Goal: Check status

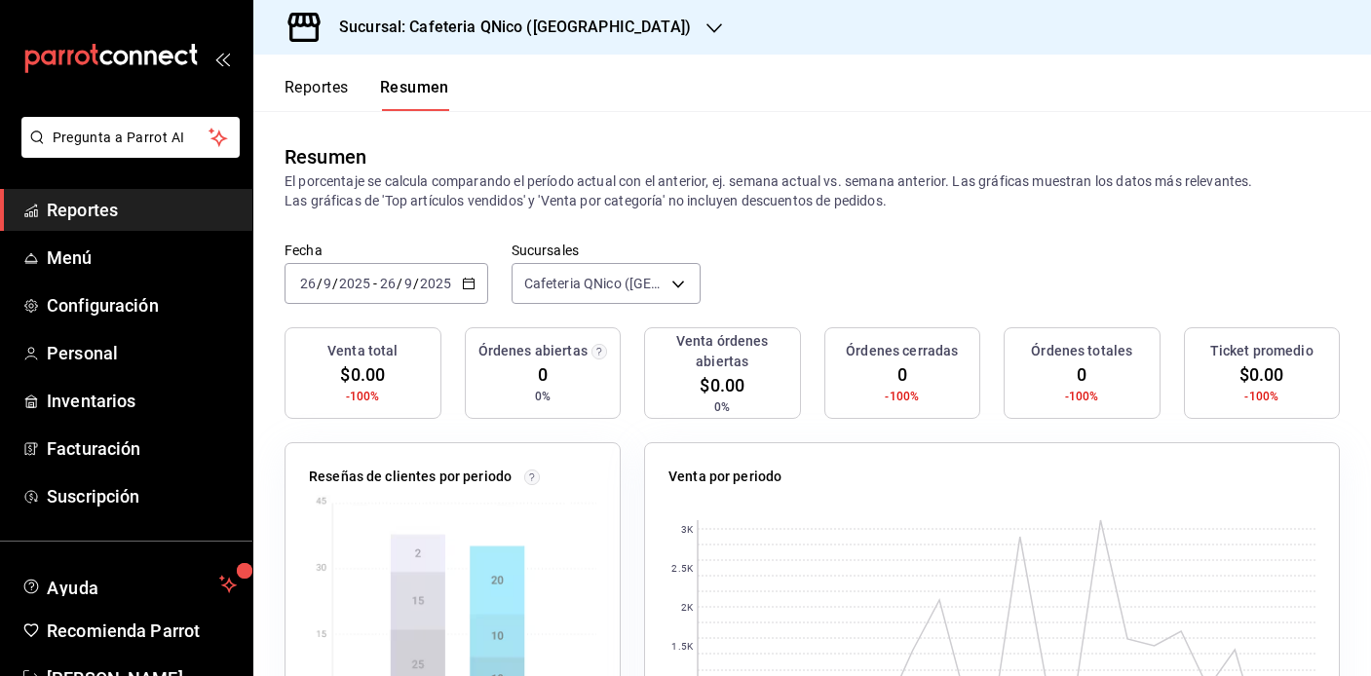
scroll to position [59, 0]
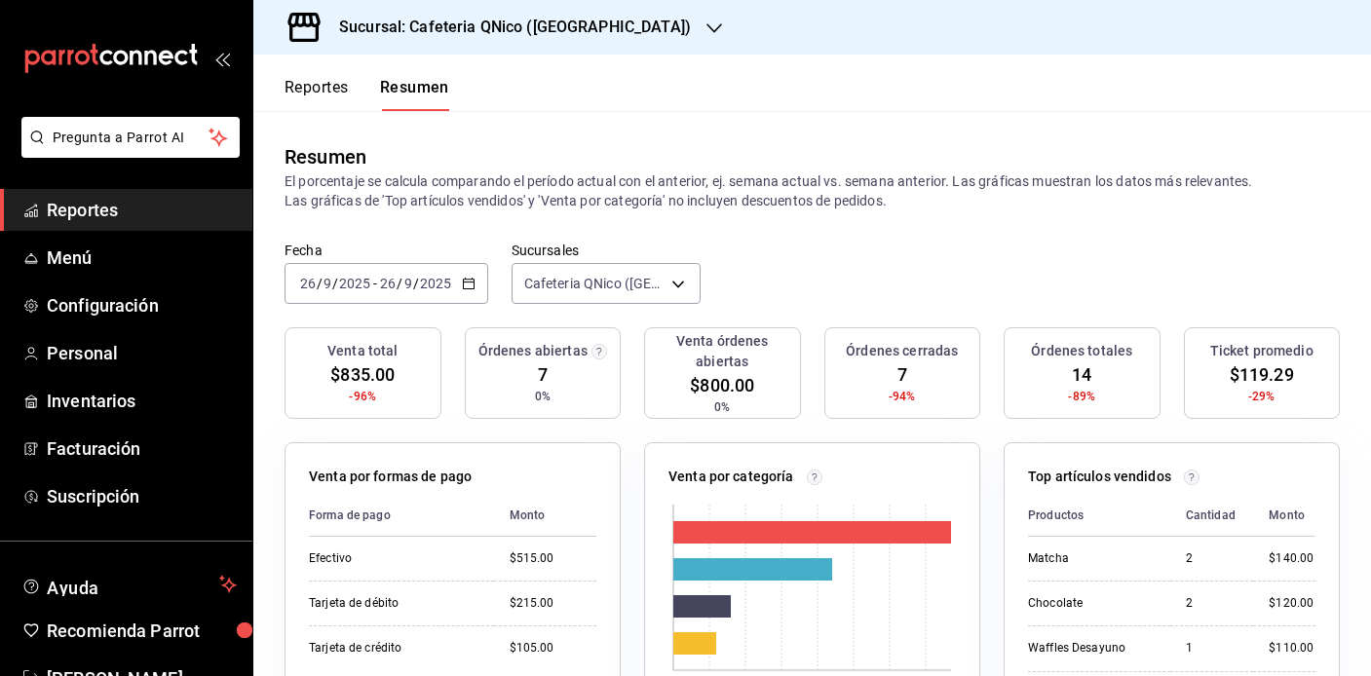
click at [486, 21] on h3 "Sucursal: Cafeteria QNico ([GEOGRAPHIC_DATA])" at bounding box center [506, 27] width 367 height 23
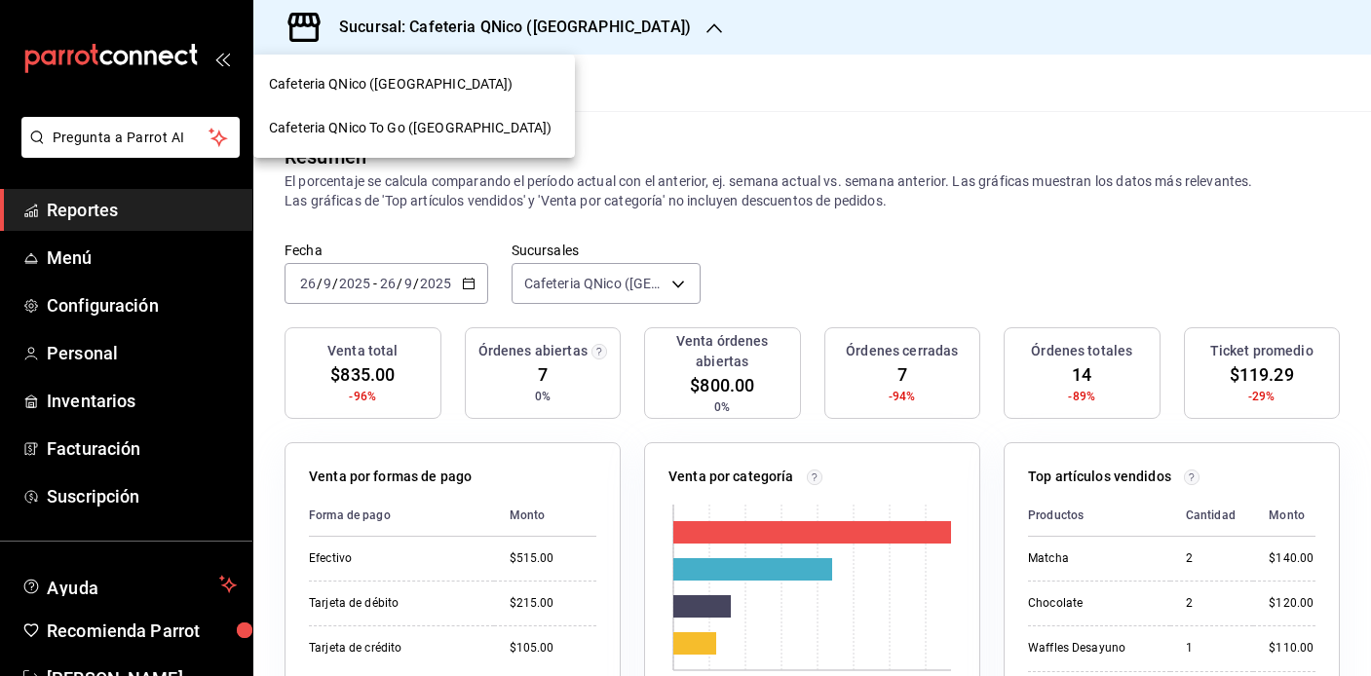
click at [431, 81] on div "Cafeteria QNico ([GEOGRAPHIC_DATA])" at bounding box center [414, 84] width 290 height 20
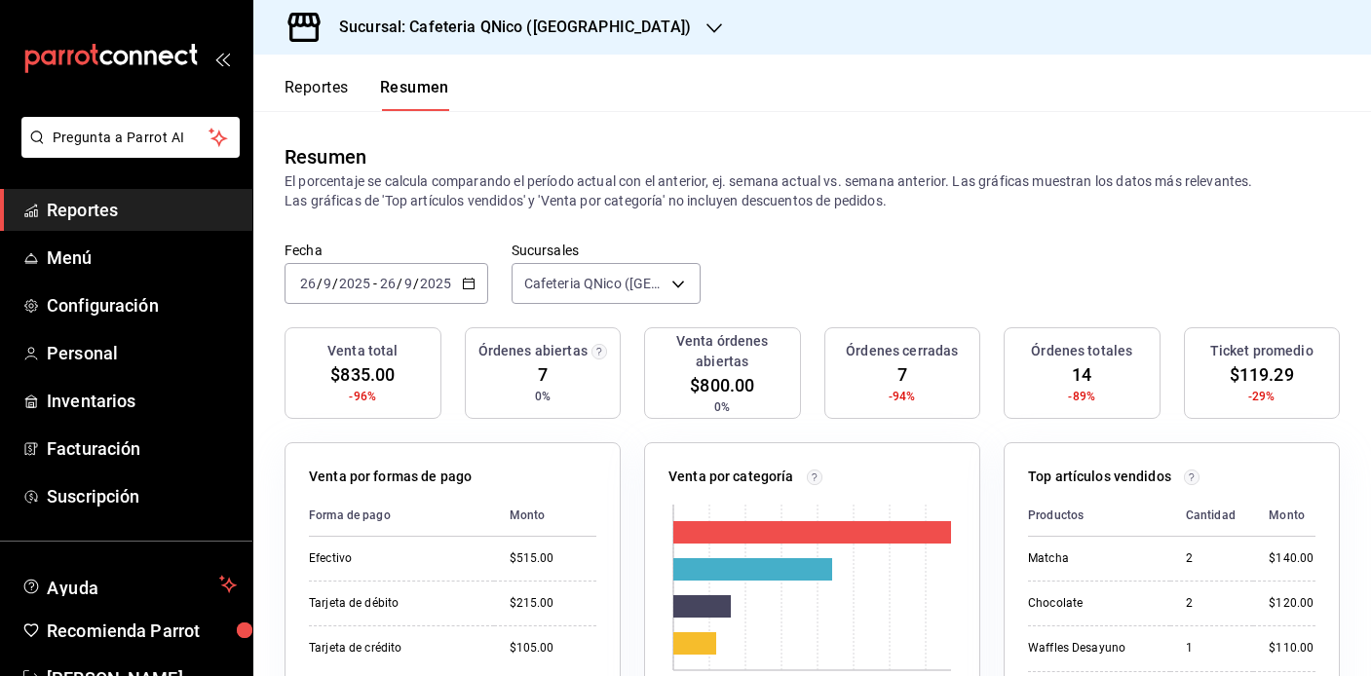
click at [476, 33] on h3 "Sucursal: Cafeteria QNico (Puebla)" at bounding box center [506, 27] width 367 height 23
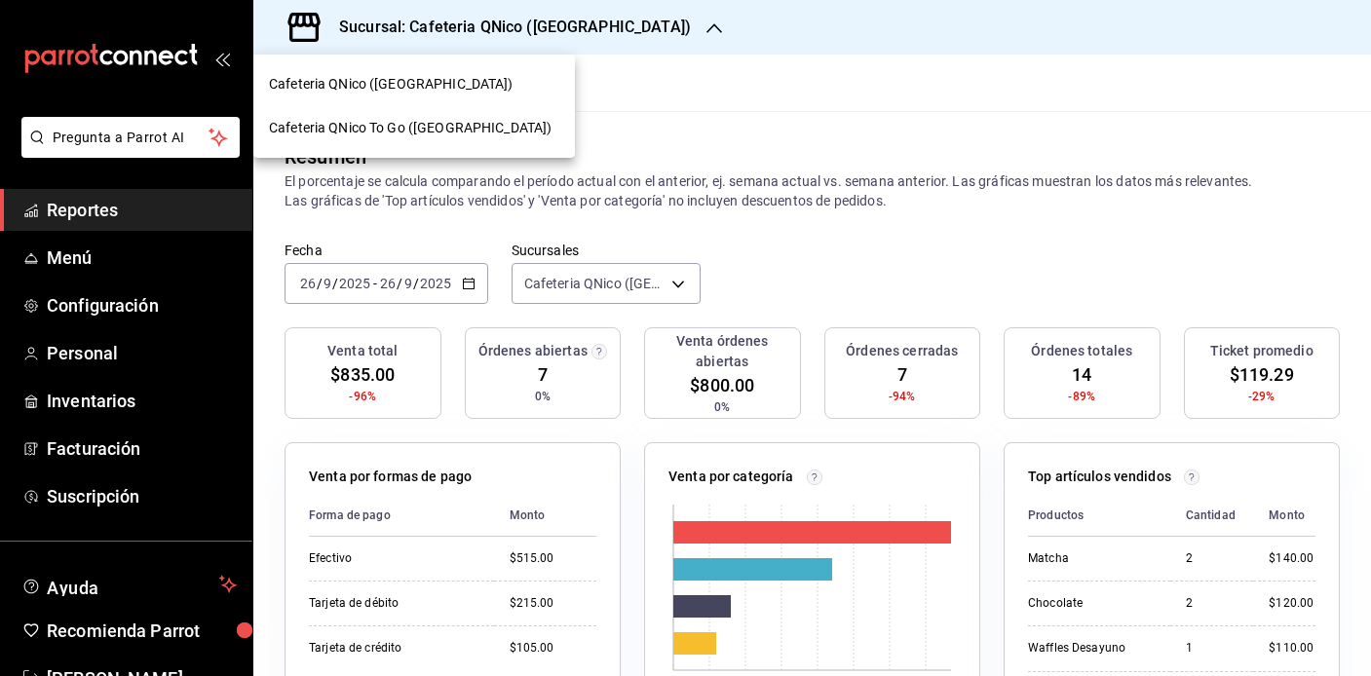
click at [431, 141] on div "Cafeteria QNico To Go ([GEOGRAPHIC_DATA])" at bounding box center [414, 128] width 322 height 44
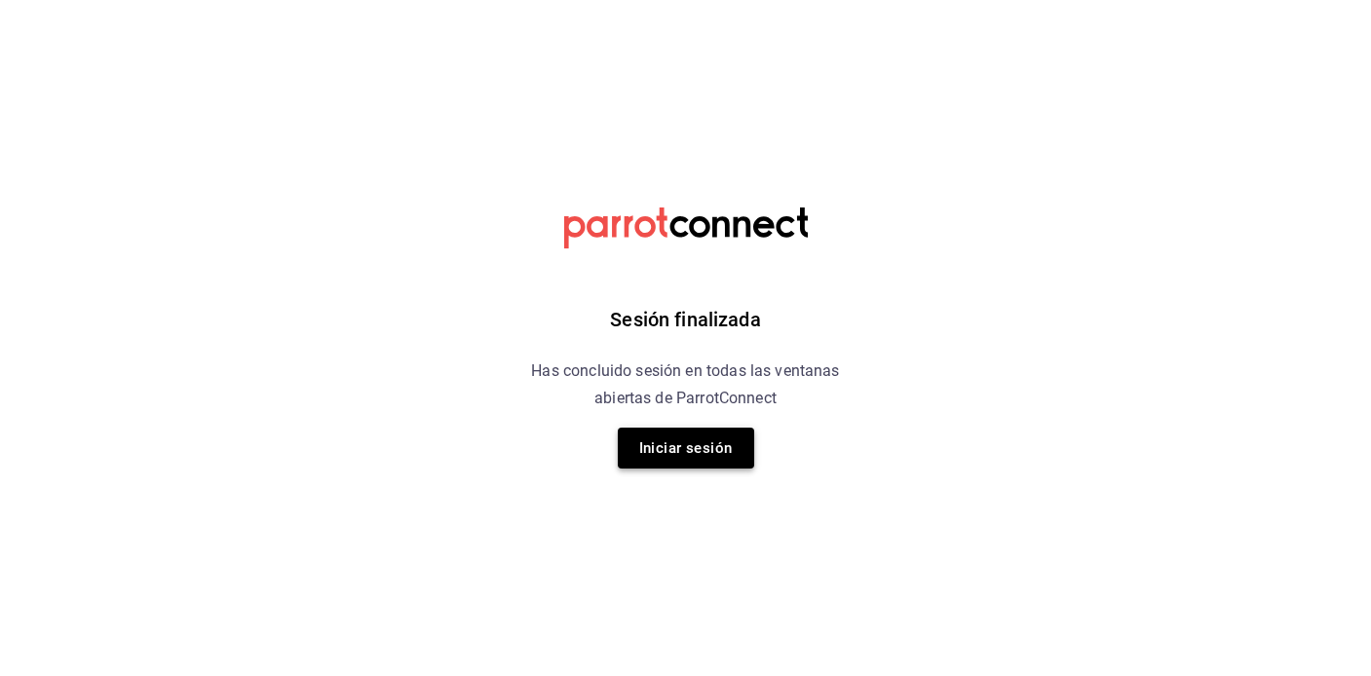
click at [724, 445] on button "Iniciar sesión" at bounding box center [686, 448] width 136 height 41
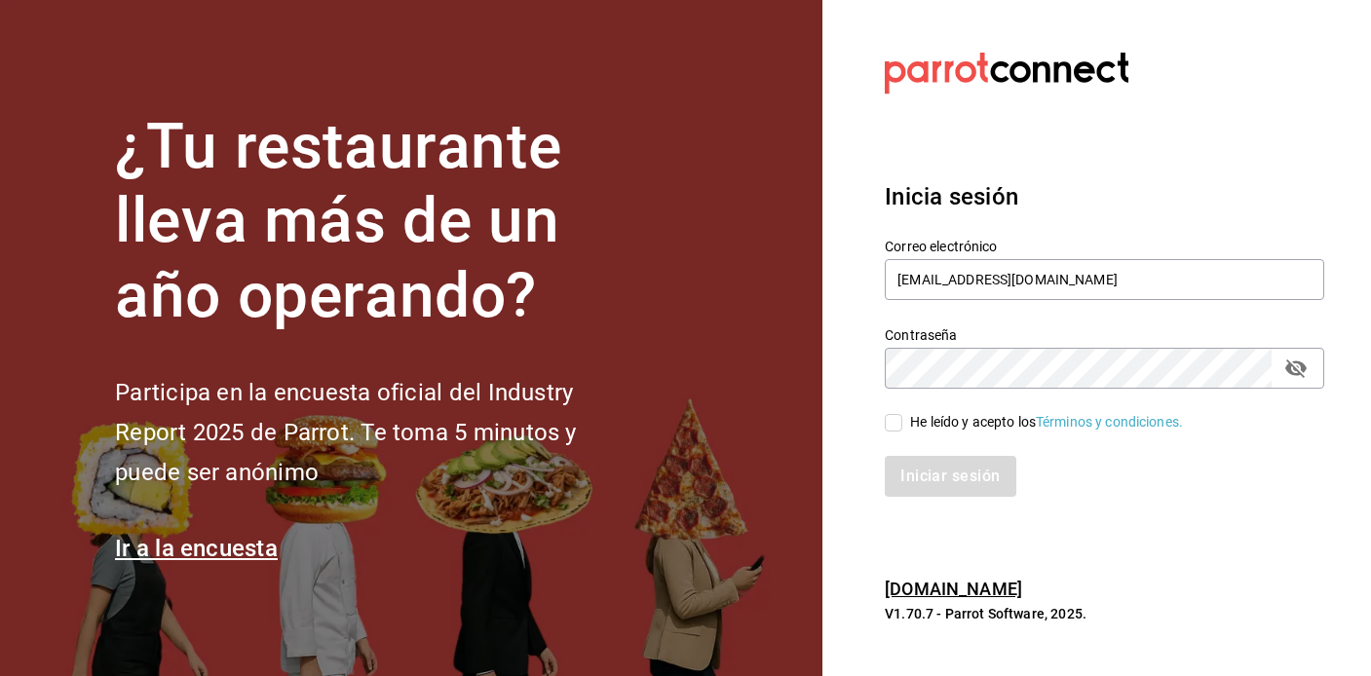
type input "qnicoteziutlan@gmail.com"
click at [896, 423] on input "He leído y acepto los Términos y condiciones." at bounding box center [894, 423] width 18 height 18
checkbox input "true"
click at [952, 486] on button "Iniciar sesión" at bounding box center [951, 476] width 133 height 41
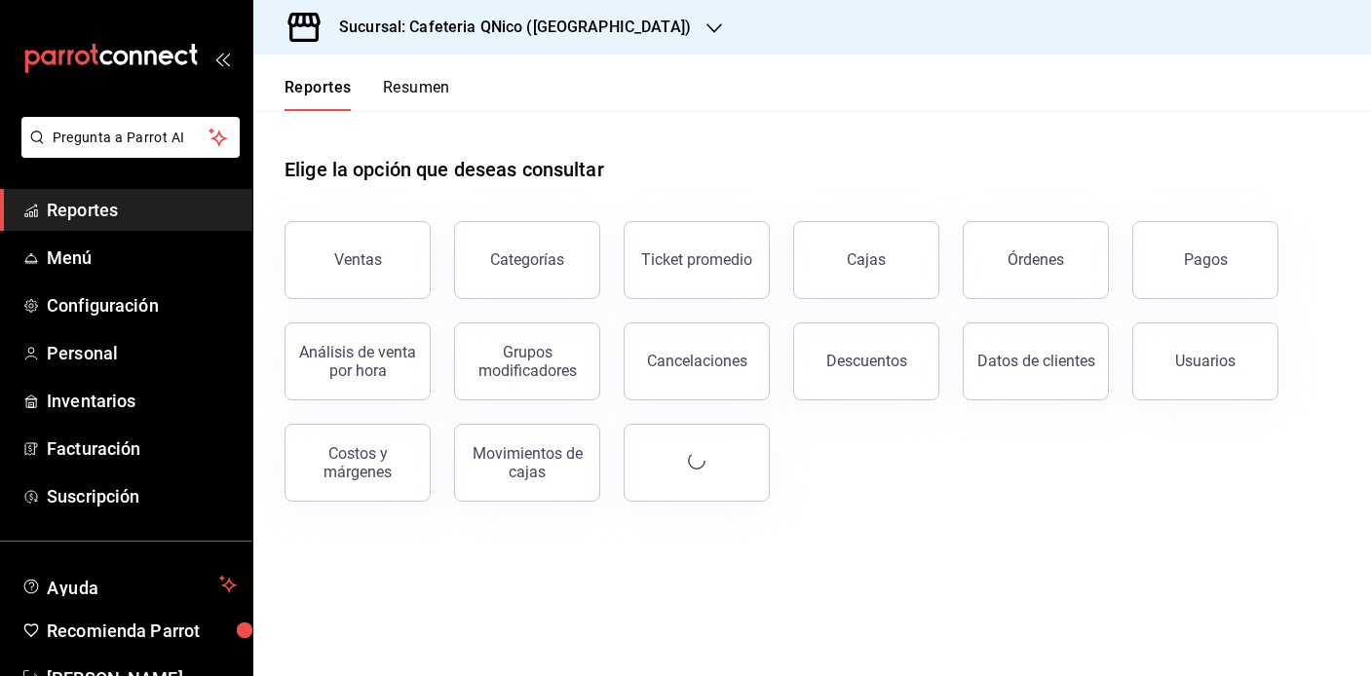
click at [409, 94] on button "Resumen" at bounding box center [416, 94] width 67 height 33
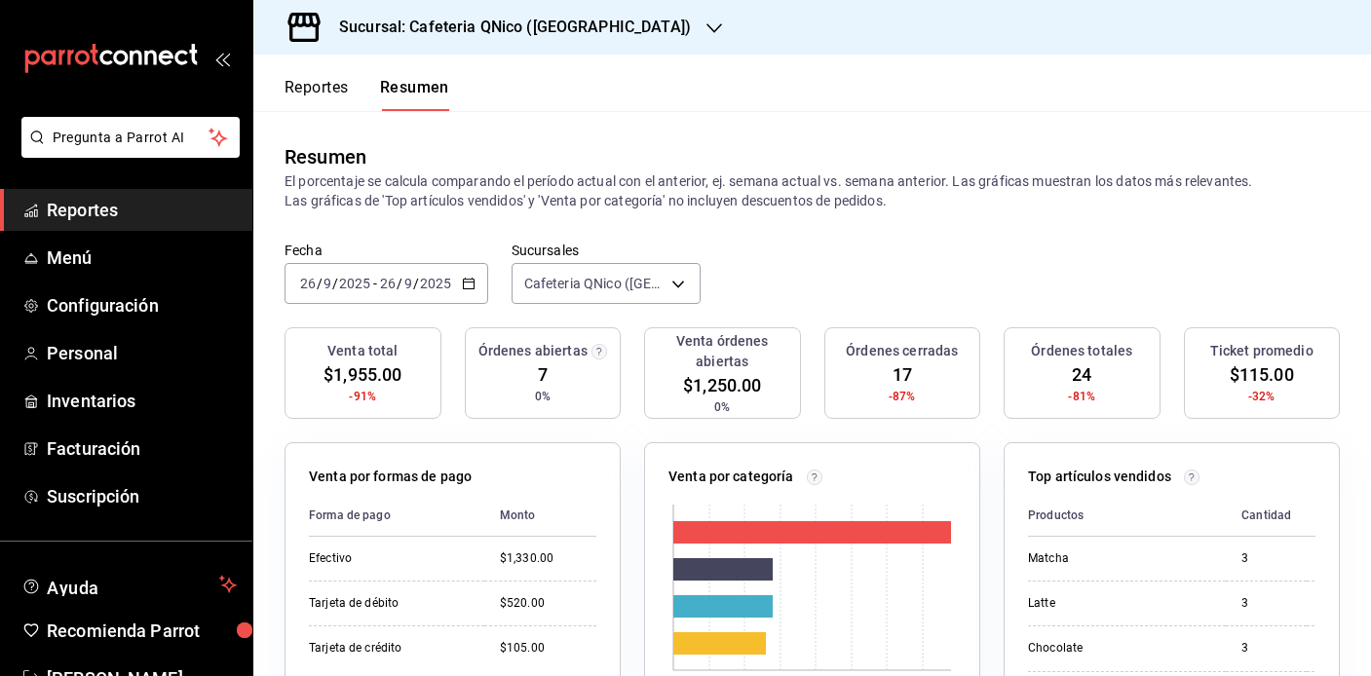
click at [510, 25] on h3 "Sucursal: Cafeteria QNico (Puebla)" at bounding box center [506, 27] width 367 height 23
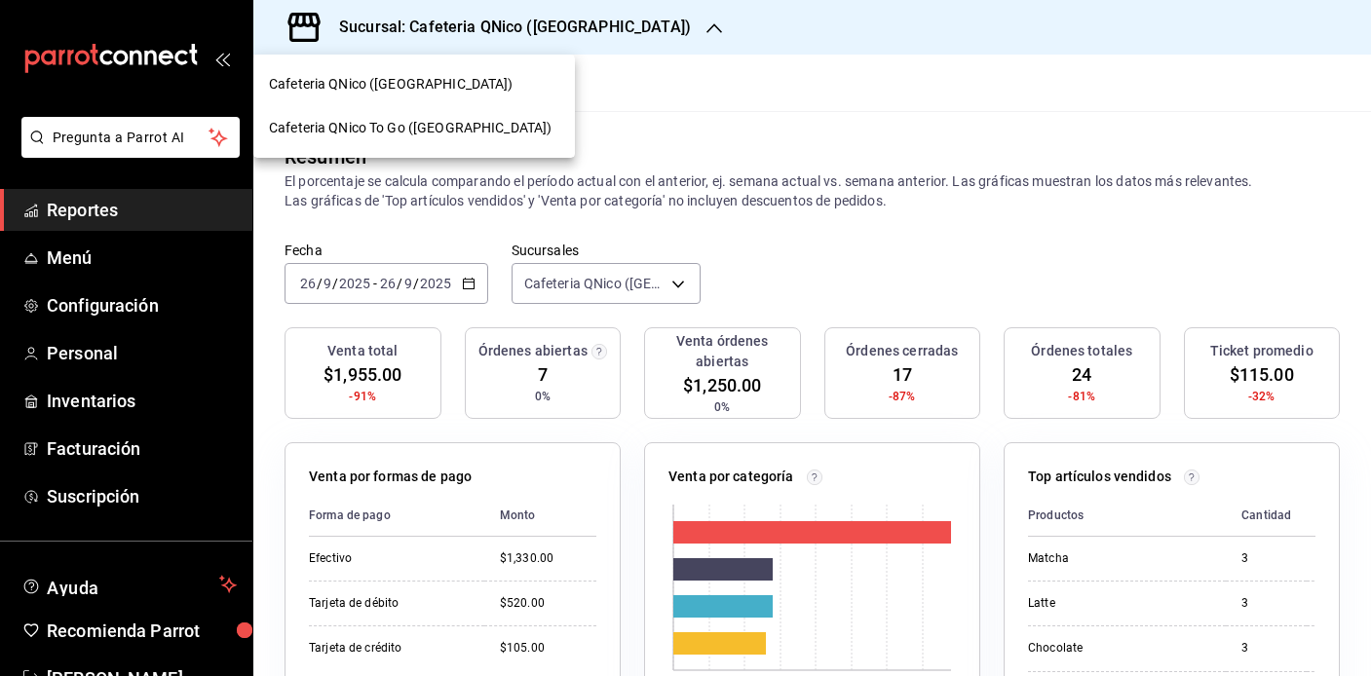
click at [385, 128] on span "Cafeteria QNico To Go ([GEOGRAPHIC_DATA])" at bounding box center [410, 128] width 283 height 20
